Goal: Task Accomplishment & Management: Manage account settings

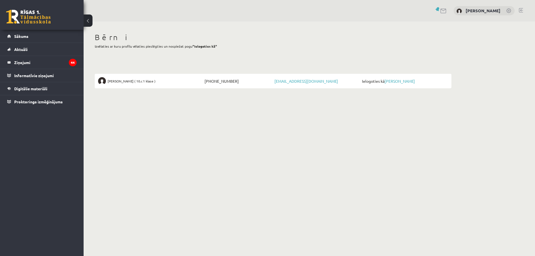
click at [391, 78] on span "Ielogoties kā Aleksis Frēlihs" at bounding box center [403, 81] width 87 height 8
click at [392, 79] on link "[PERSON_NAME]" at bounding box center [399, 81] width 30 height 5
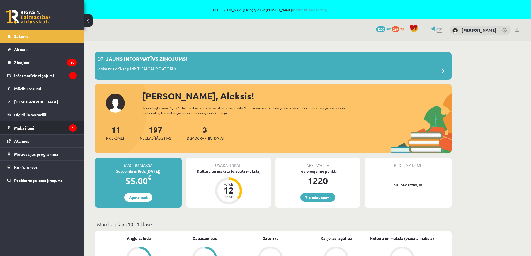
click at [20, 129] on legend "Maksājumi 1" at bounding box center [45, 127] width 62 height 13
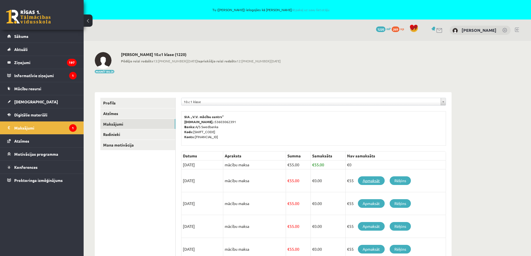
click at [374, 181] on link "Apmaksāt" at bounding box center [371, 180] width 27 height 9
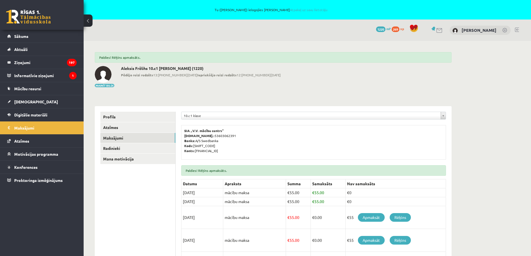
scroll to position [28, 0]
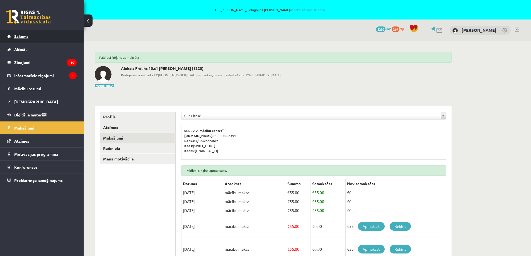
click at [24, 39] on link "Sākums" at bounding box center [41, 36] width 69 height 13
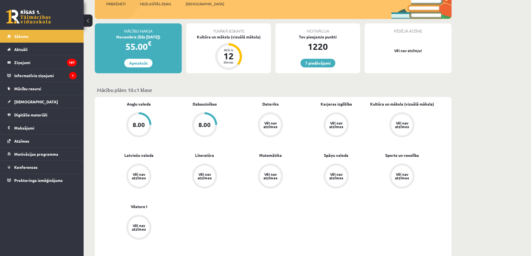
scroll to position [139, 0]
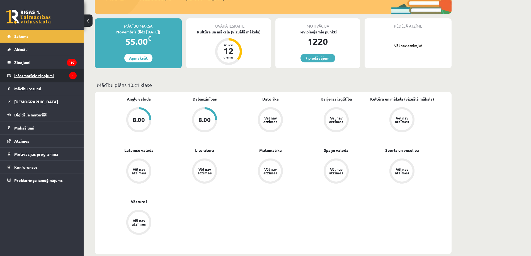
click at [45, 74] on legend "Informatīvie ziņojumi 1" at bounding box center [45, 75] width 62 height 13
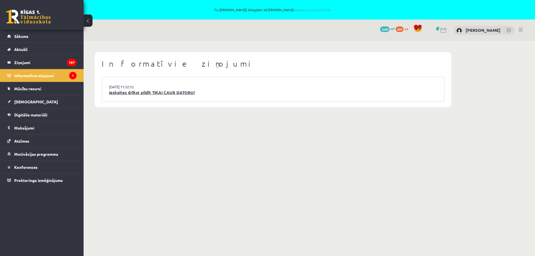
click at [142, 93] on link "Ieskaites drīkst pildīt TIKAI CAUR DATORU!" at bounding box center [273, 92] width 328 height 6
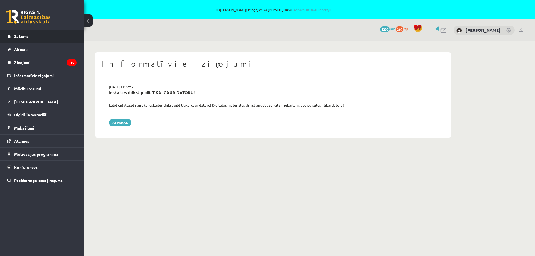
click at [18, 35] on span "Sākums" at bounding box center [21, 36] width 14 height 5
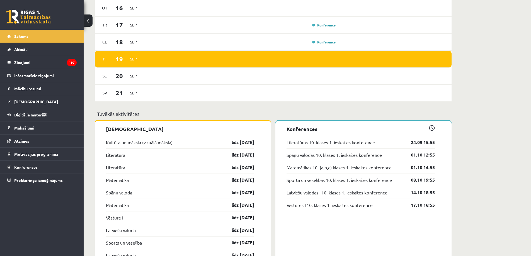
scroll to position [446, 0]
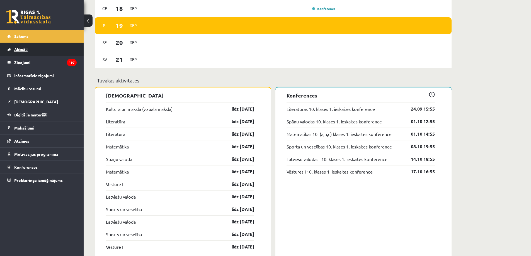
click at [14, 48] on span "Aktuāli" at bounding box center [20, 49] width 13 height 5
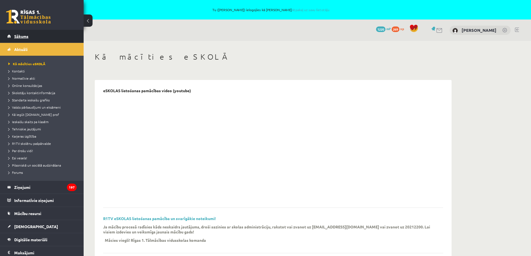
click at [21, 35] on span "Sākums" at bounding box center [21, 36] width 14 height 5
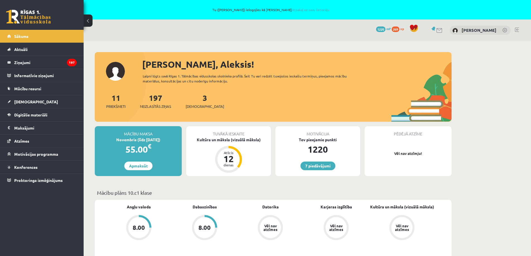
scroll to position [111, 0]
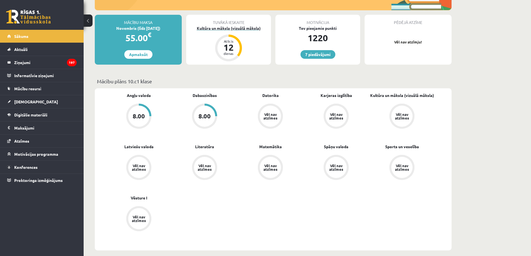
click at [225, 48] on div "12" at bounding box center [228, 47] width 17 height 9
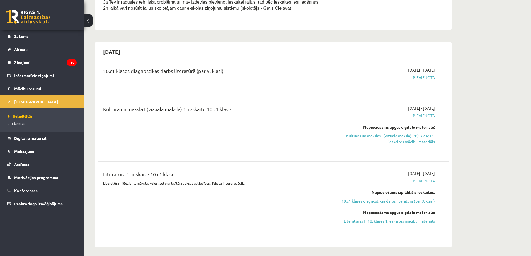
scroll to position [84, 0]
